Goal: Task Accomplishment & Management: Use online tool/utility

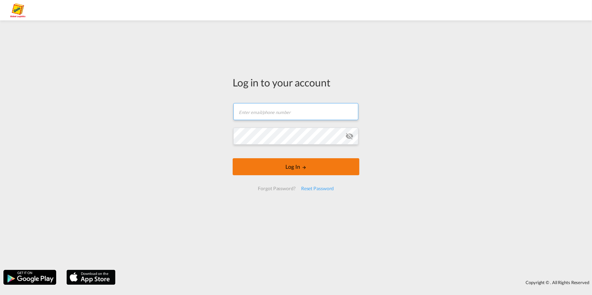
type input "[EMAIL_ADDRESS][PERSON_NAME][DOMAIN_NAME]"
click at [292, 162] on button "Log In" at bounding box center [296, 166] width 127 height 17
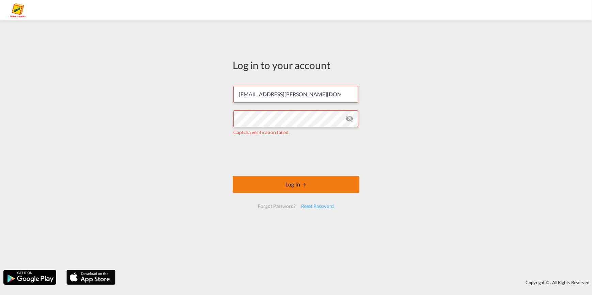
click at [303, 191] on button "Log In" at bounding box center [296, 184] width 127 height 17
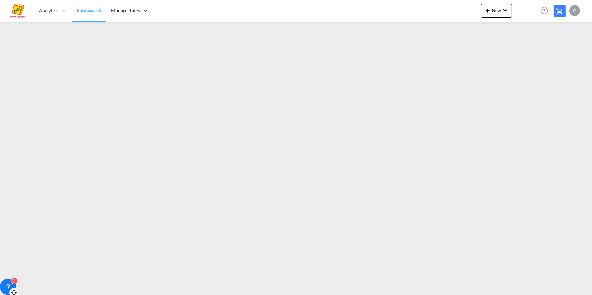
click at [13, 284] on div "2" at bounding box center [8, 287] width 16 height 16
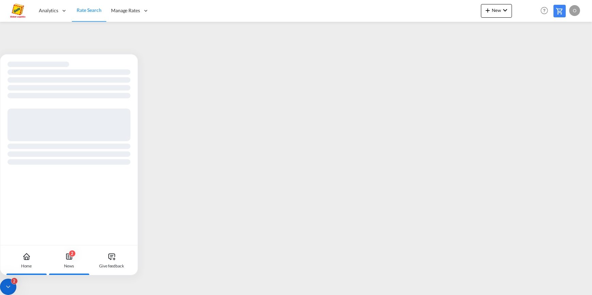
click at [76, 255] on div "2 News" at bounding box center [69, 260] width 38 height 30
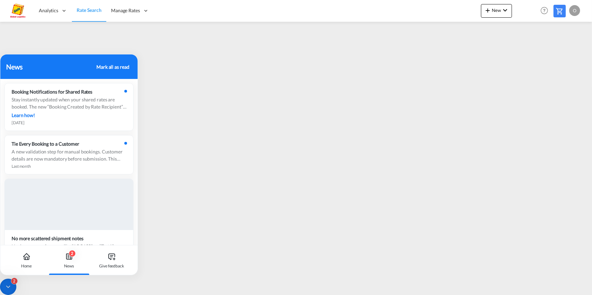
click at [10, 285] on icon at bounding box center [8, 287] width 7 height 7
